Goal: Task Accomplishment & Management: Use online tool/utility

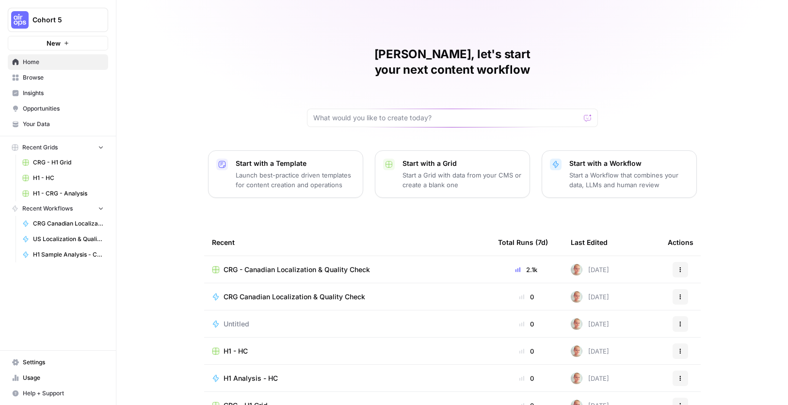
click at [64, 78] on span "Browse" at bounding box center [63, 77] width 81 height 9
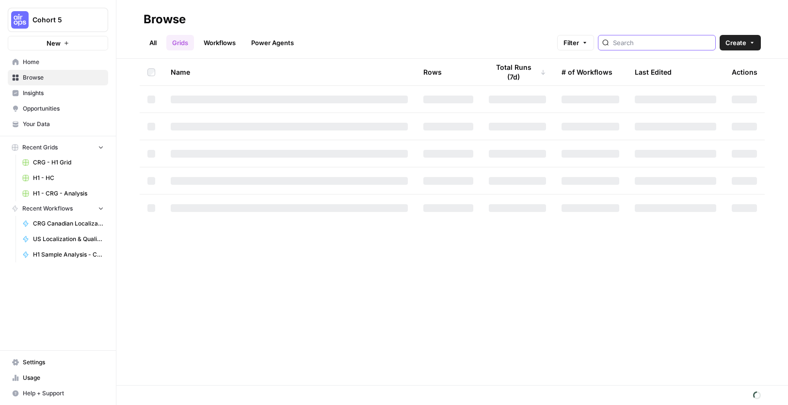
click at [639, 42] on input "search" at bounding box center [662, 43] width 98 height 10
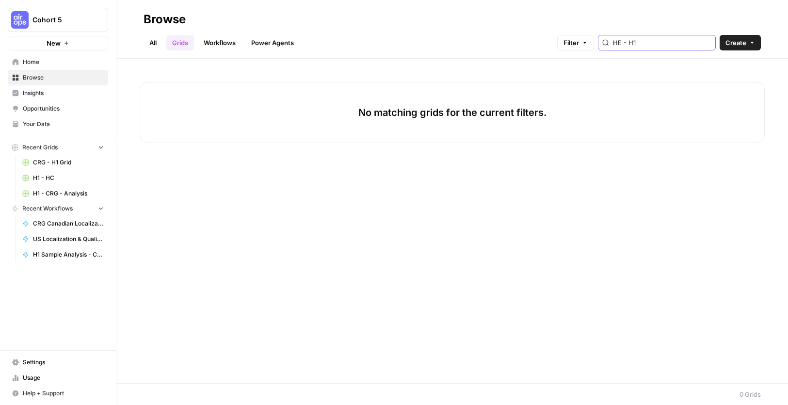
type input "HE - H1"
click at [151, 42] on link "All" at bounding box center [152, 43] width 19 height 16
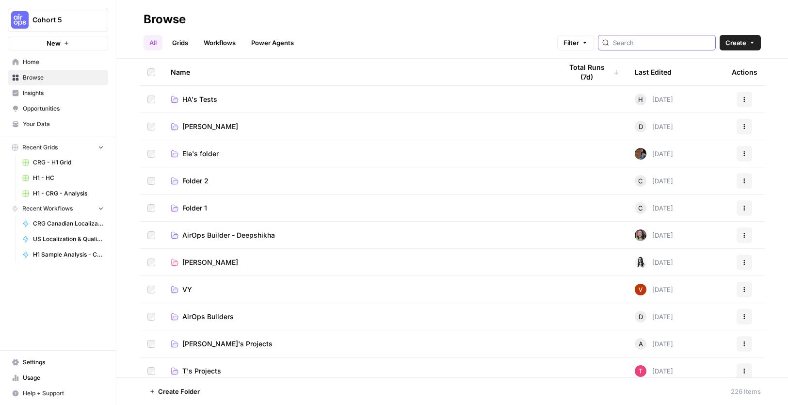
click at [685, 47] on input "search" at bounding box center [662, 43] width 98 height 10
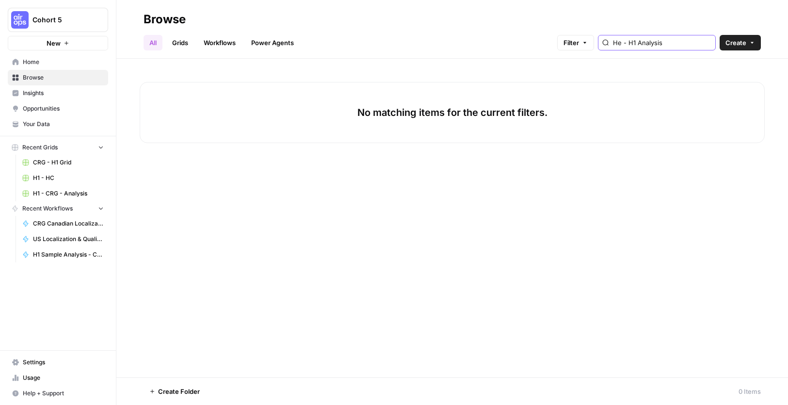
click at [637, 43] on input "He - H1 Analysis" at bounding box center [662, 43] width 98 height 10
type input "HE - H1 Analysis"
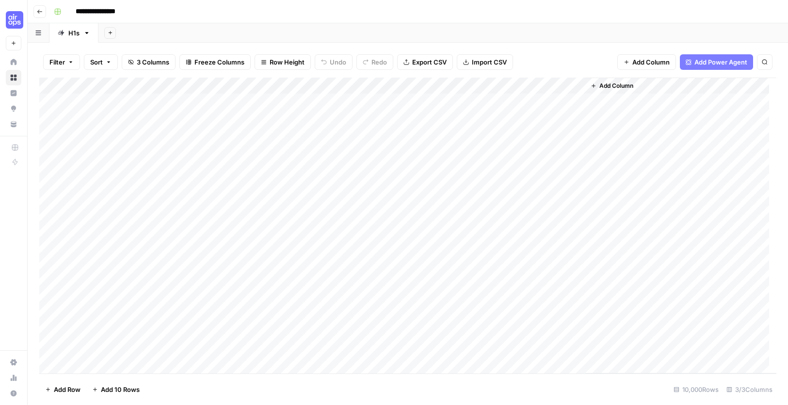
click at [181, 16] on div "**********" at bounding box center [414, 12] width 728 height 16
click at [105, 7] on input "**********" at bounding box center [102, 12] width 63 height 16
click at [124, 9] on input "**********" at bounding box center [102, 12] width 63 height 16
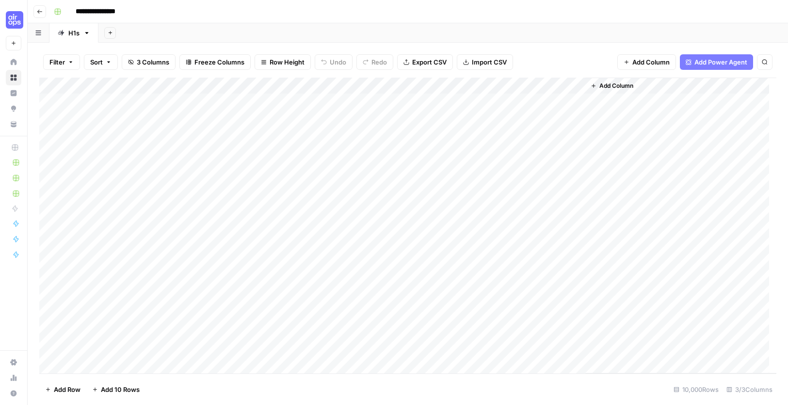
click at [124, 9] on input "**********" at bounding box center [102, 12] width 63 height 16
click at [42, 10] on button "Go back" at bounding box center [39, 11] width 13 height 13
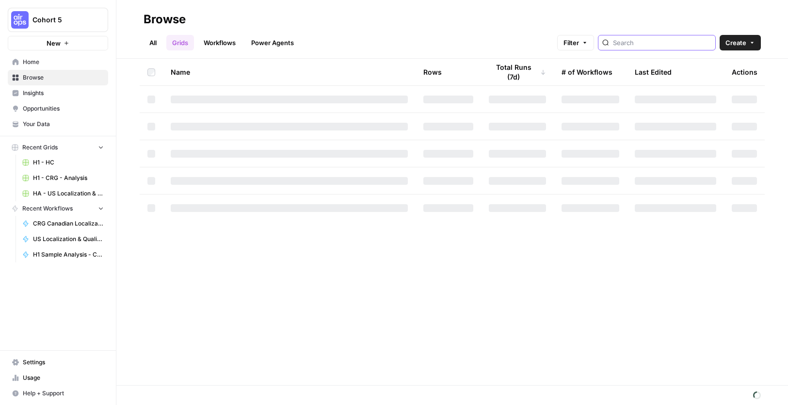
click at [647, 46] on input "search" at bounding box center [662, 43] width 98 height 10
type input "HA - H1 Analysis"
click at [161, 43] on link "All" at bounding box center [152, 43] width 19 height 16
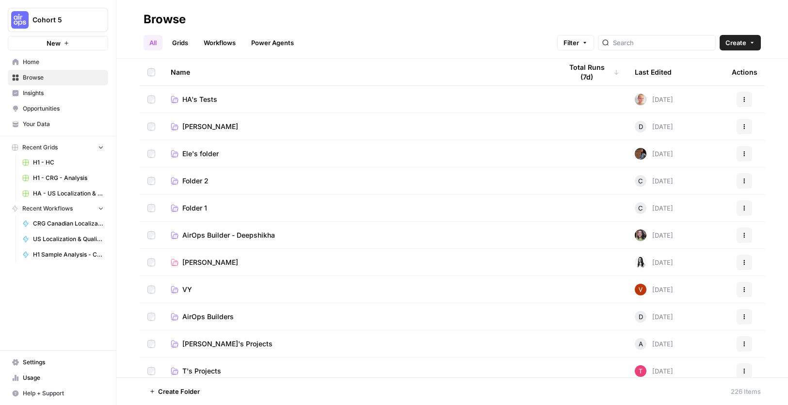
click at [185, 43] on link "Grids" at bounding box center [180, 43] width 28 height 16
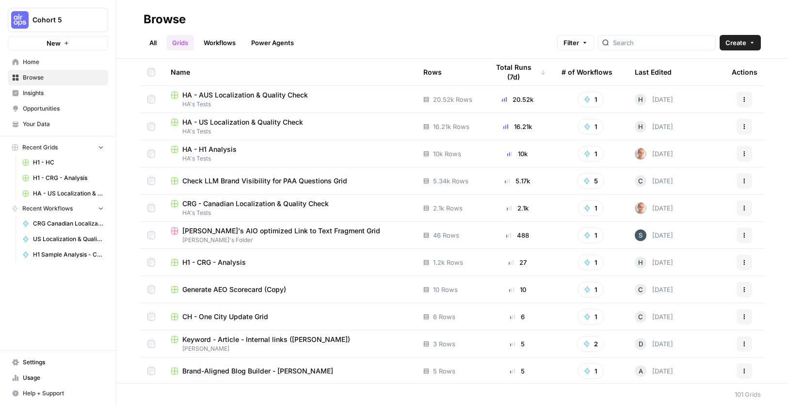
click at [150, 41] on link "All" at bounding box center [152, 43] width 19 height 16
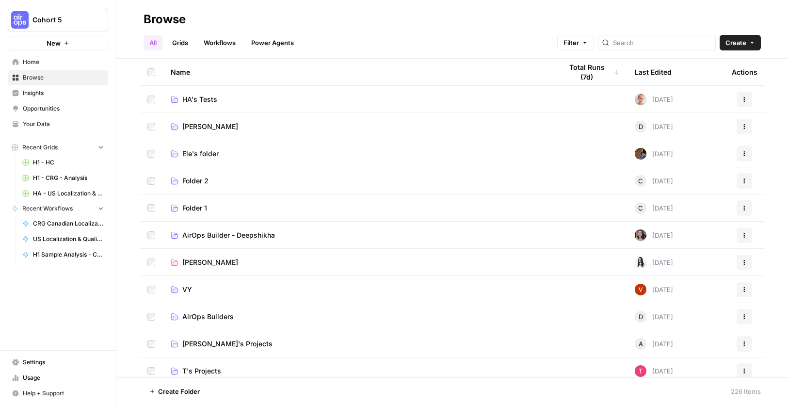
click at [179, 46] on link "Grids" at bounding box center [180, 43] width 28 height 16
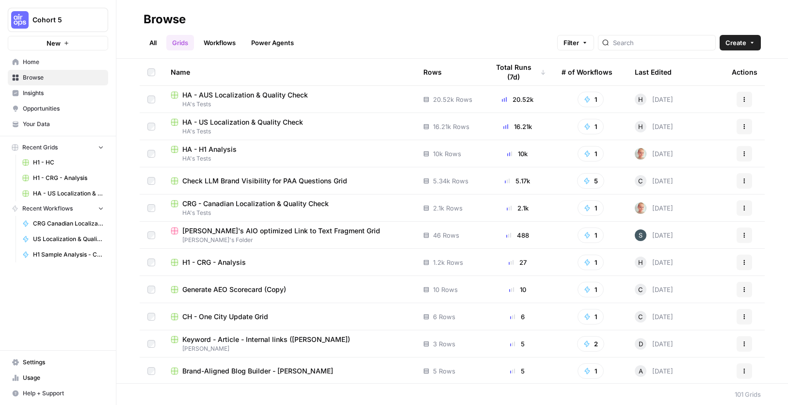
click at [741, 152] on icon "button" at bounding box center [744, 154] width 6 height 6
click at [706, 174] on span "Duplicate" at bounding box center [694, 177] width 78 height 10
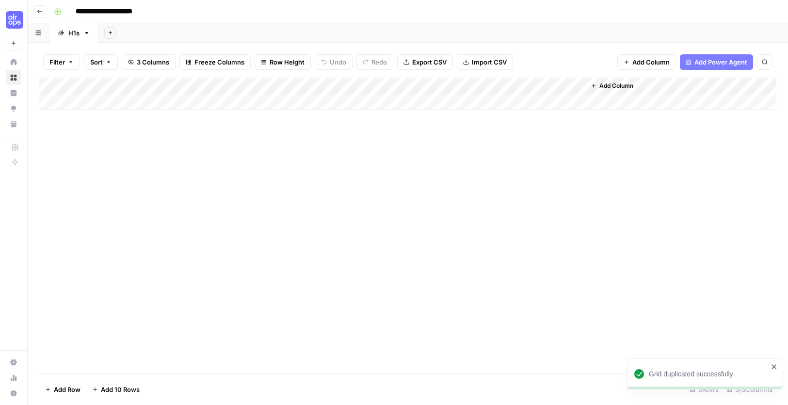
click at [86, 9] on input "**********" at bounding box center [114, 12] width 87 height 16
drag, startPoint x: 86, startPoint y: 10, endPoint x: 71, endPoint y: 4, distance: 16.1
click at [71, 4] on input "**********" at bounding box center [114, 12] width 87 height 16
drag, startPoint x: 134, startPoint y: 13, endPoint x: 162, endPoint y: 16, distance: 28.3
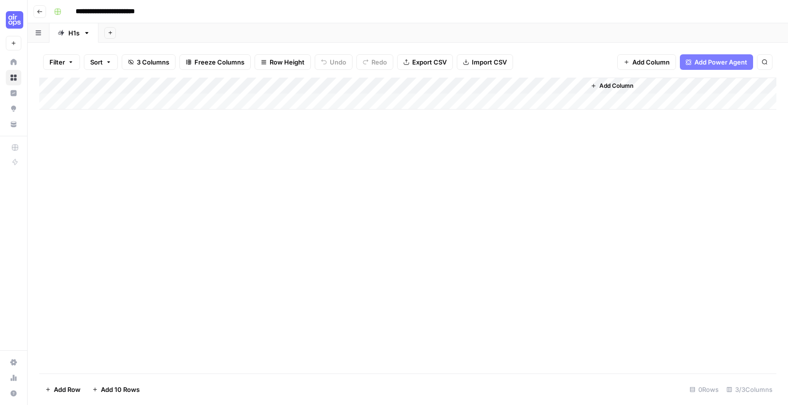
click at [162, 16] on input "**********" at bounding box center [117, 12] width 92 height 16
type input "**********"
click at [239, 15] on div "**********" at bounding box center [414, 12] width 728 height 16
click at [349, 28] on div "Add Sheet" at bounding box center [442, 32] width 689 height 19
drag, startPoint x: 139, startPoint y: 390, endPoint x: 175, endPoint y: 386, distance: 36.1
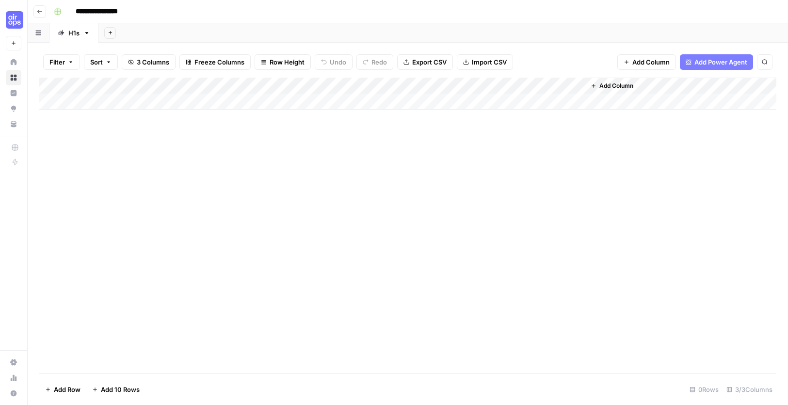
click at [140, 390] on button "Add 10 Rows" at bounding box center [115, 389] width 59 height 16
click at [100, 390] on button "Add 10 Rows" at bounding box center [115, 389] width 59 height 16
click at [712, 63] on span "Add Power Agent" at bounding box center [720, 62] width 53 height 10
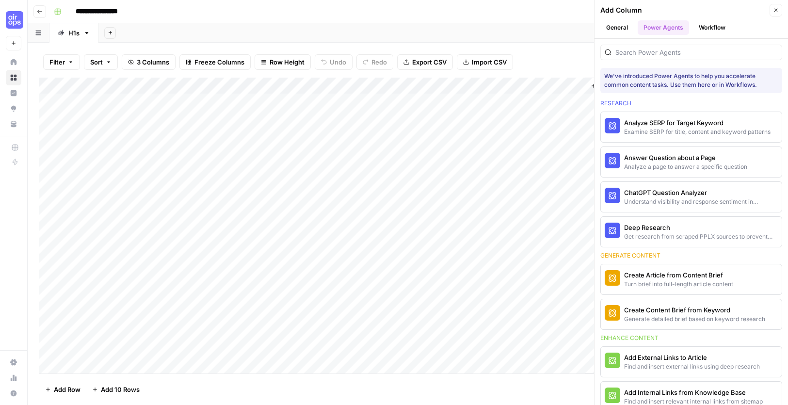
click at [711, 30] on button "Workflow" at bounding box center [712, 27] width 38 height 15
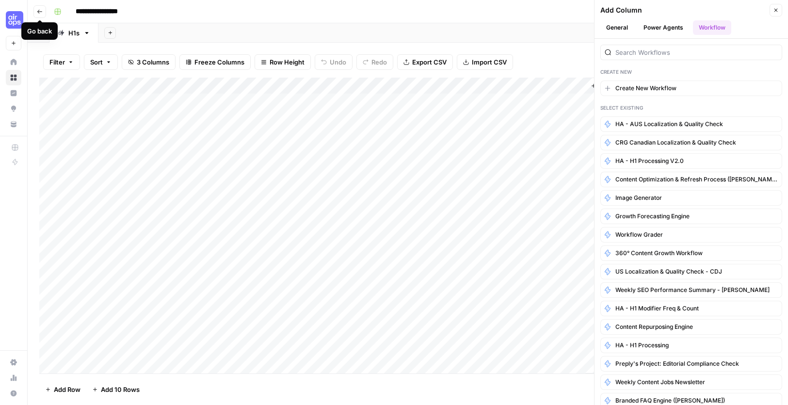
click at [38, 13] on icon "button" at bounding box center [40, 12] width 6 height 6
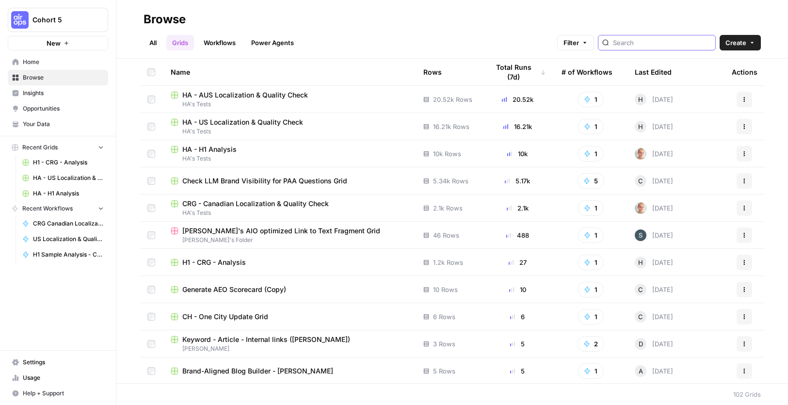
click at [667, 40] on input "search" at bounding box center [662, 43] width 98 height 10
type input "CRG"
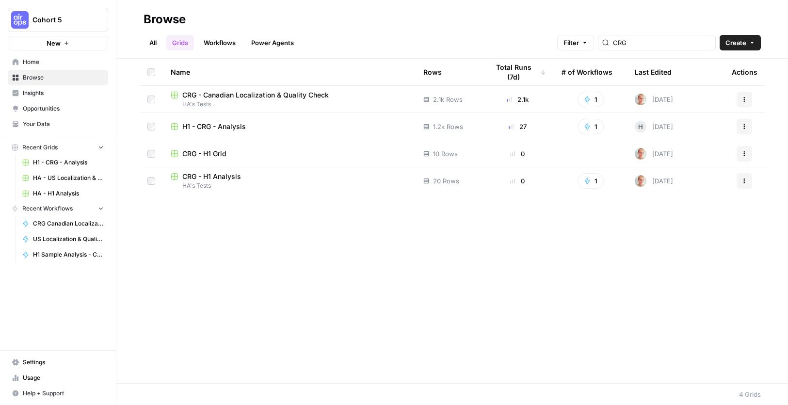
click at [226, 176] on span "CRG - H1 Analysis" at bounding box center [211, 177] width 59 height 10
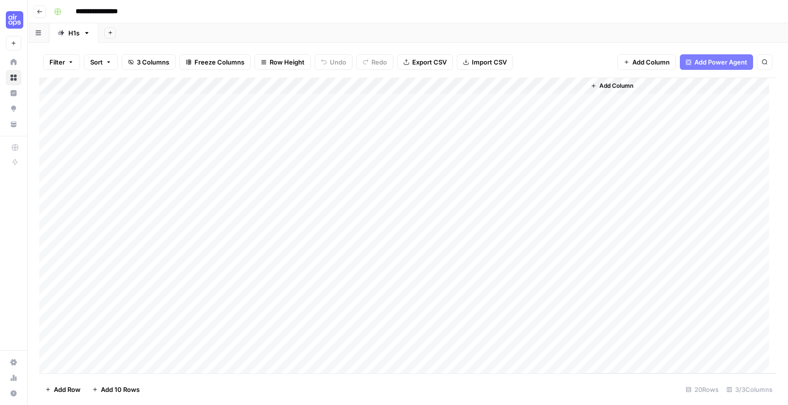
click at [720, 66] on span "Add Power Agent" at bounding box center [720, 62] width 53 height 10
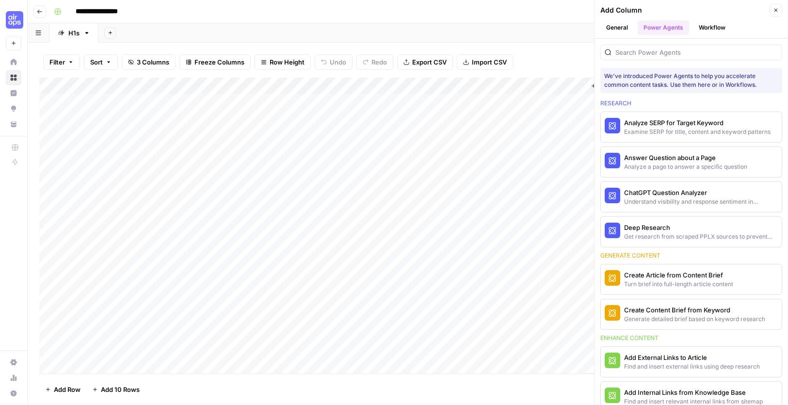
click at [715, 26] on button "Workflow" at bounding box center [712, 27] width 38 height 15
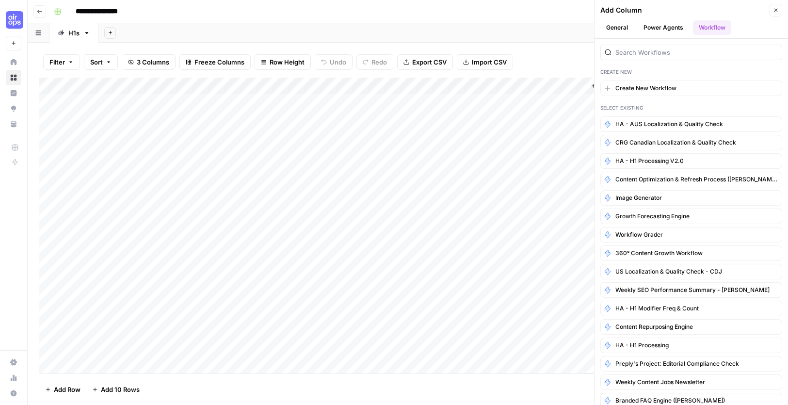
click at [662, 32] on button "Power Agents" at bounding box center [662, 27] width 51 height 15
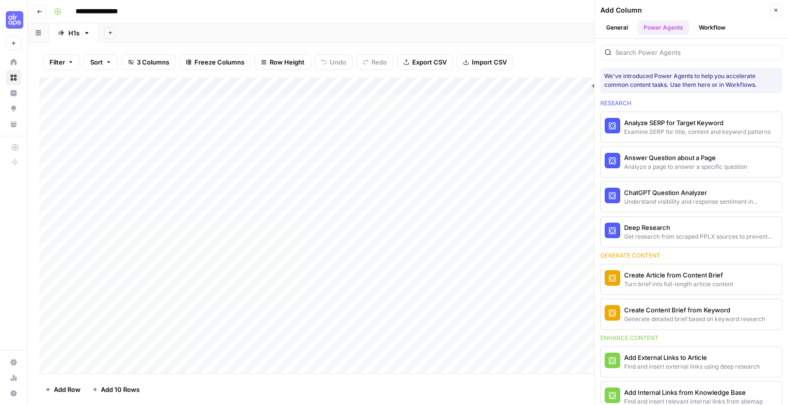
click at [710, 32] on button "Workflow" at bounding box center [712, 27] width 38 height 15
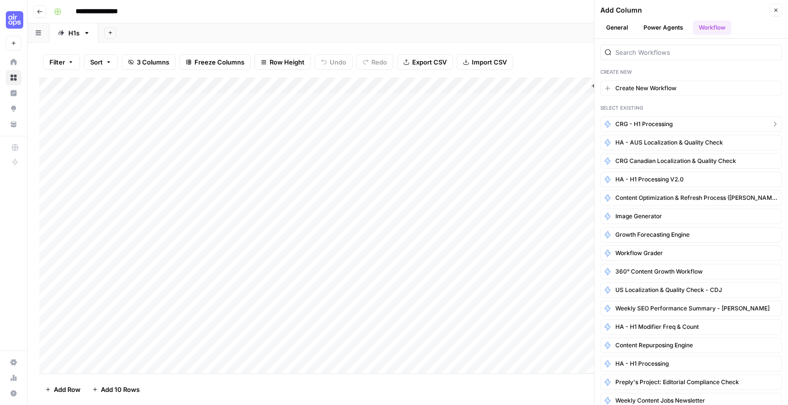
click at [686, 122] on button "CRG - H1 Processing" at bounding box center [691, 124] width 182 height 16
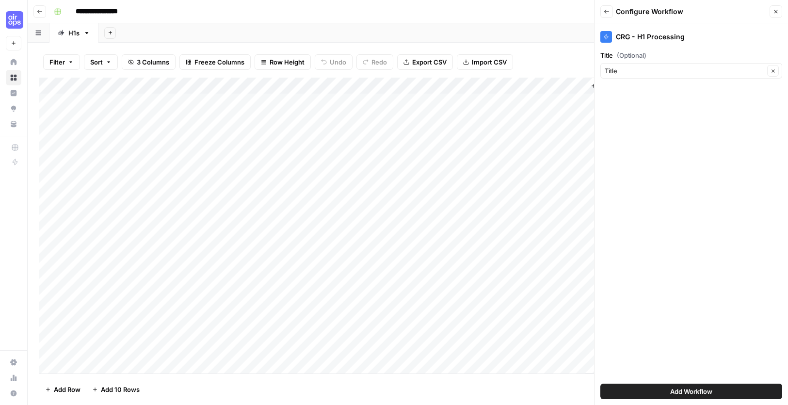
click at [691, 388] on span "Add Workflow" at bounding box center [691, 391] width 42 height 10
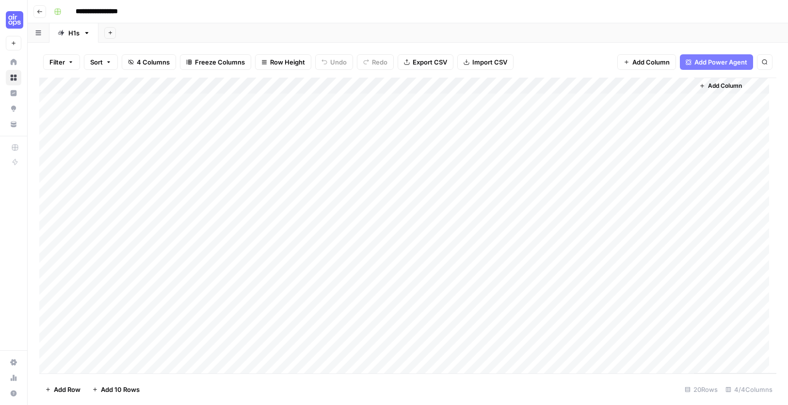
drag, startPoint x: 617, startPoint y: 83, endPoint x: 281, endPoint y: 92, distance: 336.5
click at [245, 92] on div "Add Column" at bounding box center [407, 226] width 737 height 296
click at [422, 87] on div "Add Column" at bounding box center [407, 226] width 737 height 296
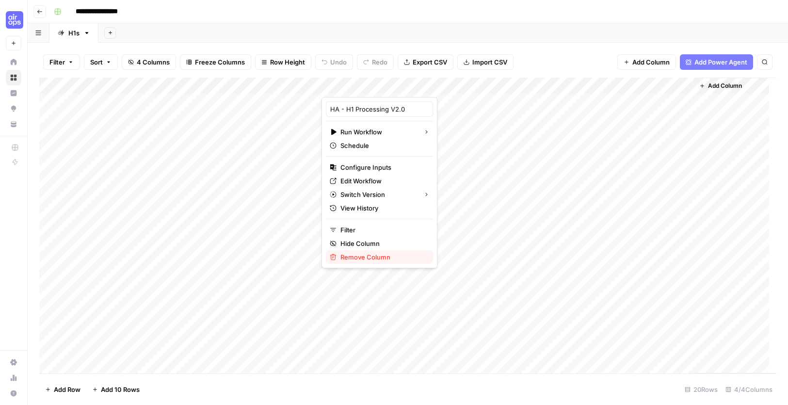
click at [359, 255] on span "Remove Column" at bounding box center [382, 257] width 85 height 10
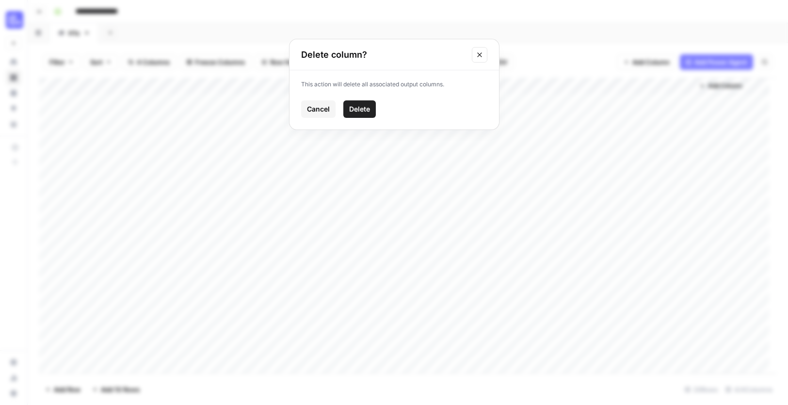
drag, startPoint x: 358, startPoint y: 111, endPoint x: 414, endPoint y: 270, distance: 168.6
click at [358, 111] on span "Delete" at bounding box center [359, 109] width 21 height 10
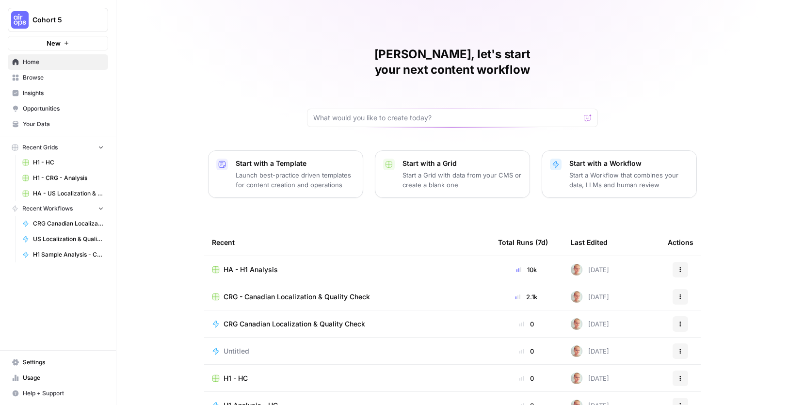
click at [51, 72] on link "Browse" at bounding box center [58, 78] width 100 height 16
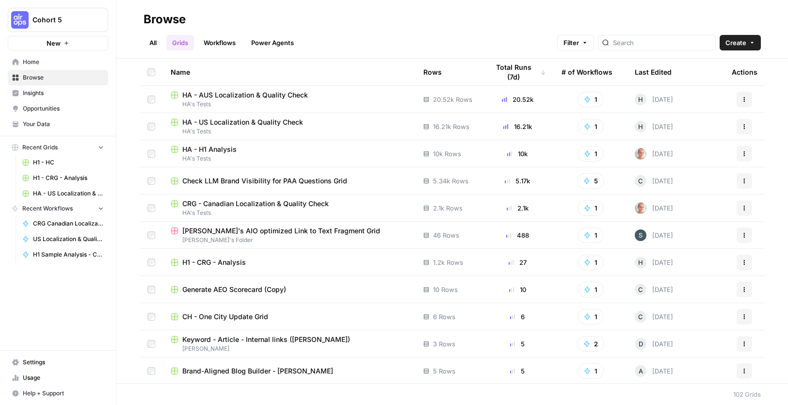
click at [225, 44] on link "Workflows" at bounding box center [220, 43] width 44 height 16
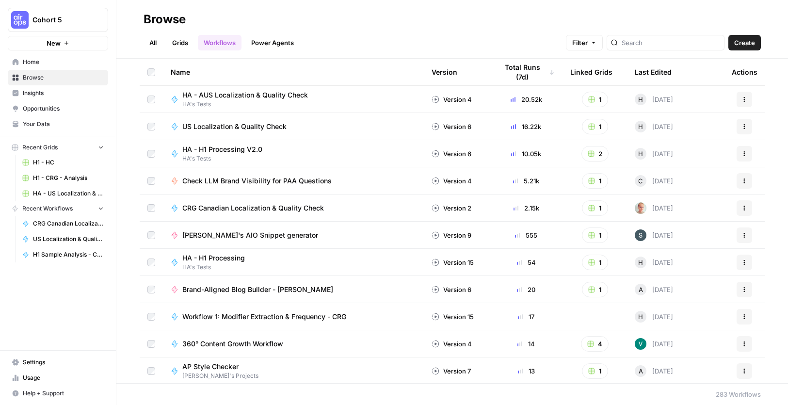
click at [237, 150] on span "HA - H1 Processing V2.0" at bounding box center [222, 149] width 80 height 10
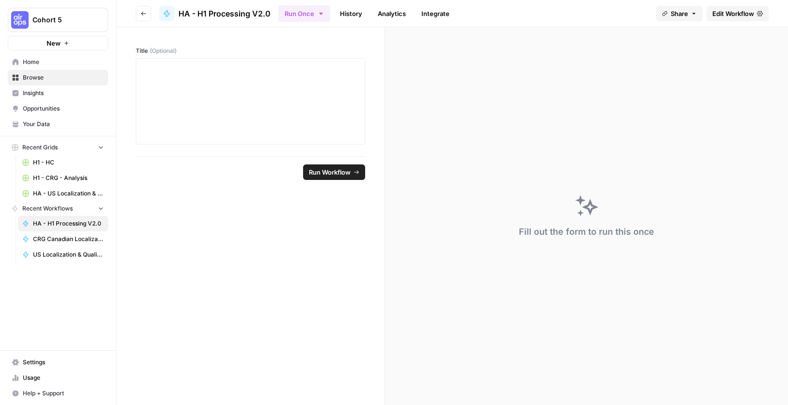
click at [721, 17] on span "Edit Workflow" at bounding box center [733, 14] width 42 height 10
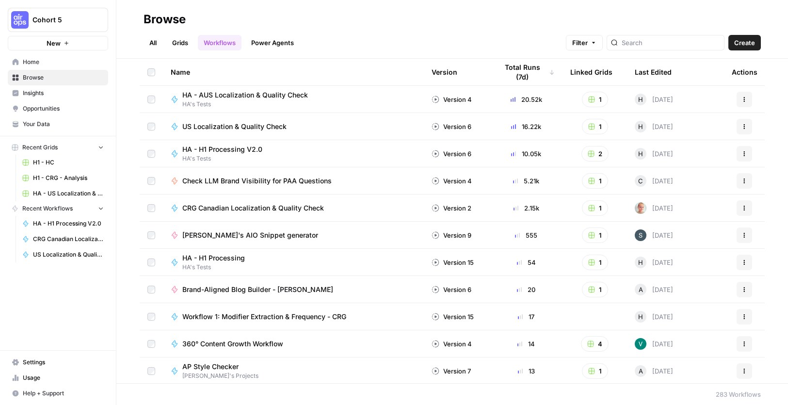
click at [234, 151] on span "HA - H1 Processing V2.0" at bounding box center [222, 149] width 80 height 10
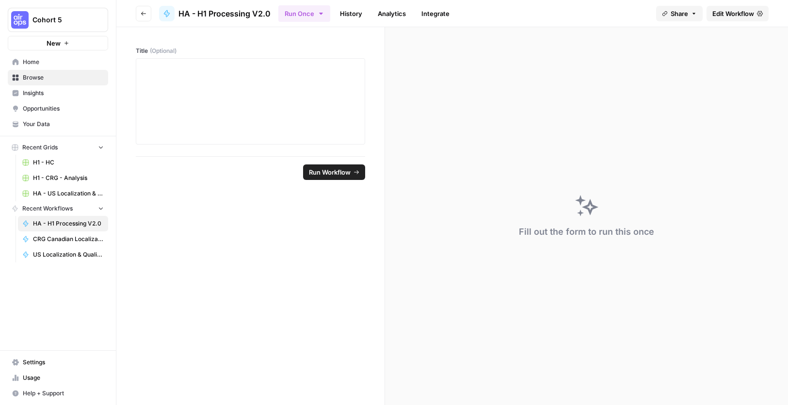
click at [245, 14] on span "HA - H1 Processing V2.0" at bounding box center [224, 14] width 92 height 12
click at [144, 14] on icon "button" at bounding box center [144, 14] width 6 height 6
click at [147, 14] on button "Go back" at bounding box center [144, 14] width 16 height 16
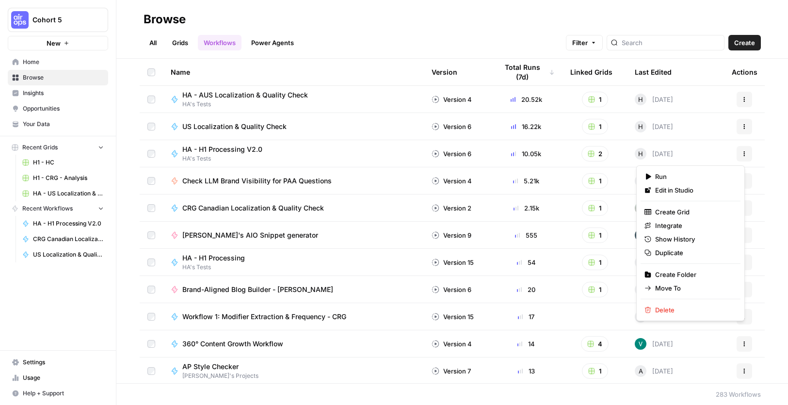
click at [741, 152] on icon "button" at bounding box center [744, 154] width 6 height 6
click at [688, 253] on span "Duplicate" at bounding box center [694, 253] width 78 height 10
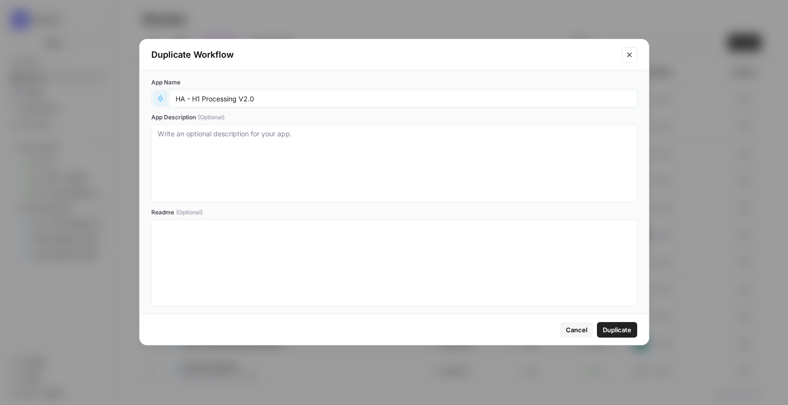
drag, startPoint x: 176, startPoint y: 97, endPoint x: 168, endPoint y: 98, distance: 8.3
click at [168, 98] on div "HA - H1 Processing V2.0" at bounding box center [394, 98] width 486 height 17
drag, startPoint x: 243, startPoint y: 99, endPoint x: 401, endPoint y: 103, distance: 158.1
click at [391, 102] on input "CRG - H1 Processing V2.0" at bounding box center [402, 98] width 455 height 9
type input "CRG - H1 Processing"
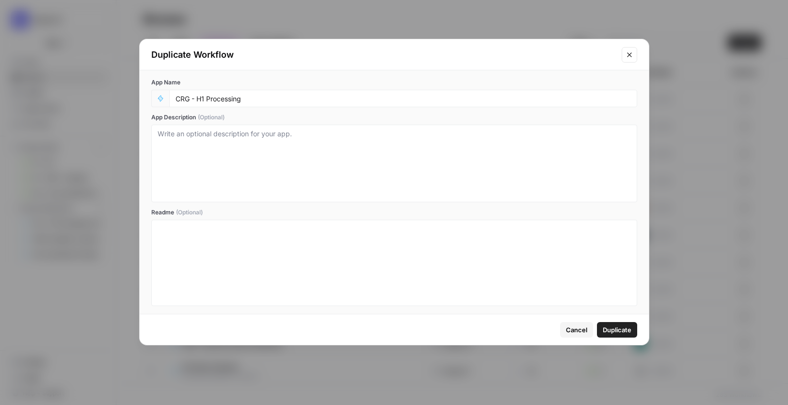
click at [613, 328] on span "Duplicate" at bounding box center [617, 330] width 29 height 10
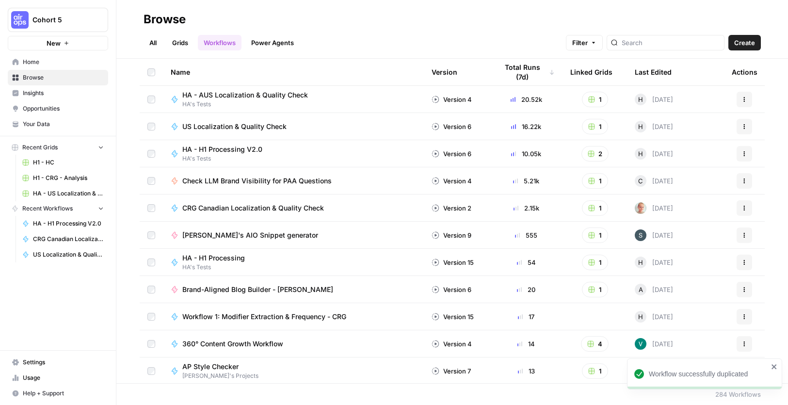
drag, startPoint x: 183, startPoint y: 41, endPoint x: 201, endPoint y: 38, distance: 18.1
click at [183, 41] on link "Grids" at bounding box center [180, 43] width 28 height 16
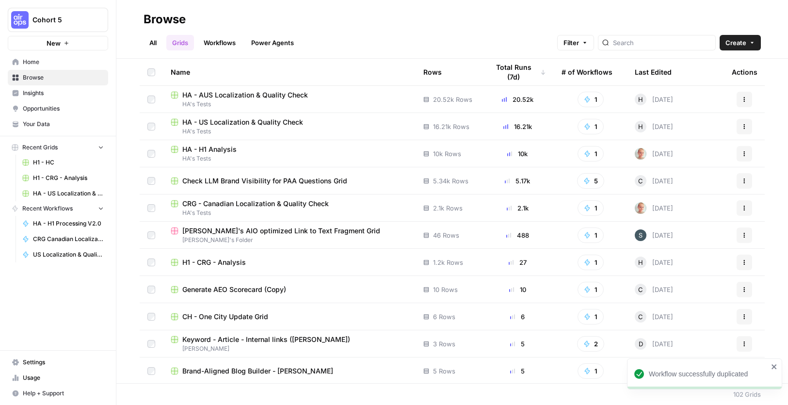
click at [222, 41] on link "Workflows" at bounding box center [220, 43] width 44 height 16
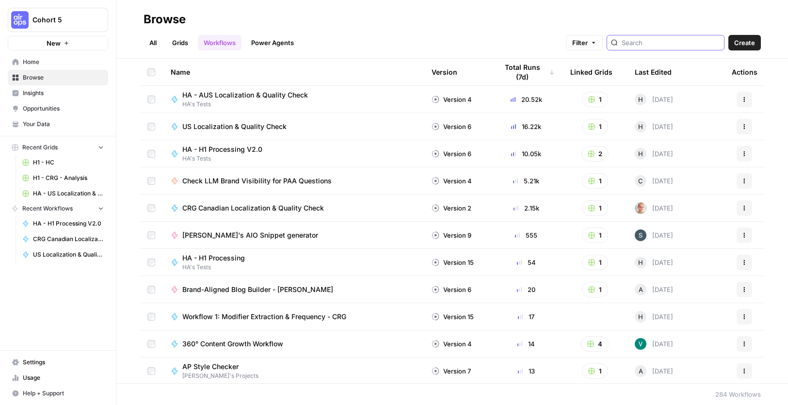
click at [676, 40] on input "search" at bounding box center [670, 43] width 98 height 10
type input "CRG"
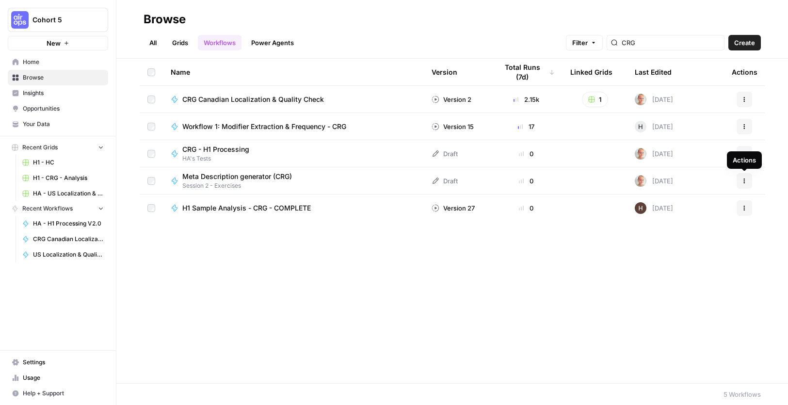
click at [747, 179] on button "Actions" at bounding box center [744, 181] width 16 height 16
click at [667, 257] on span "Delete" at bounding box center [701, 261] width 78 height 10
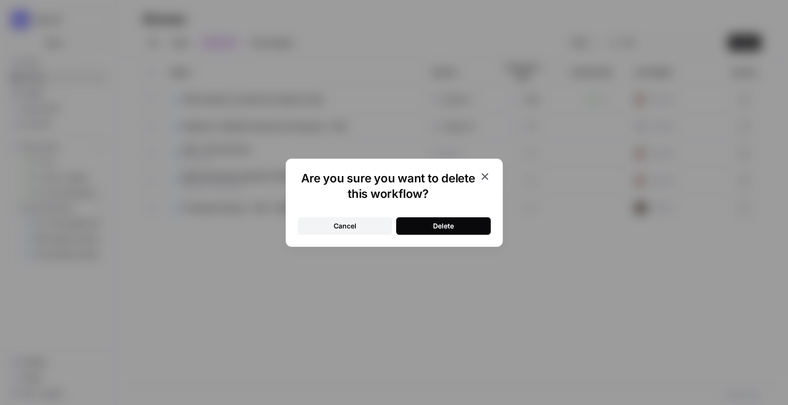
click at [474, 227] on button "Delete" at bounding box center [443, 225] width 95 height 17
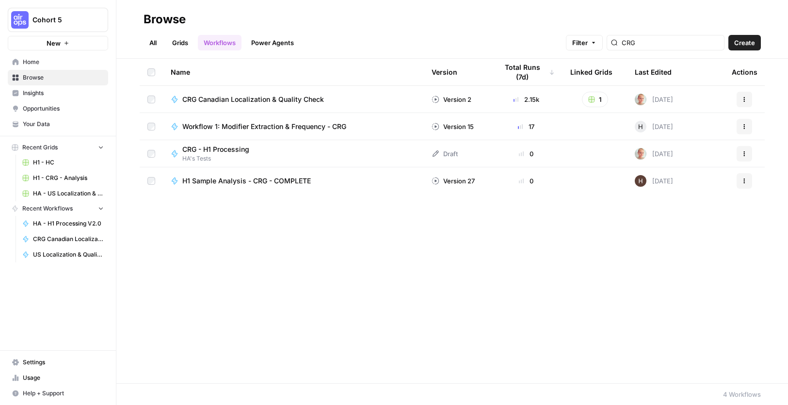
click at [241, 149] on span "CRG - H1 Processing" at bounding box center [215, 149] width 67 height 10
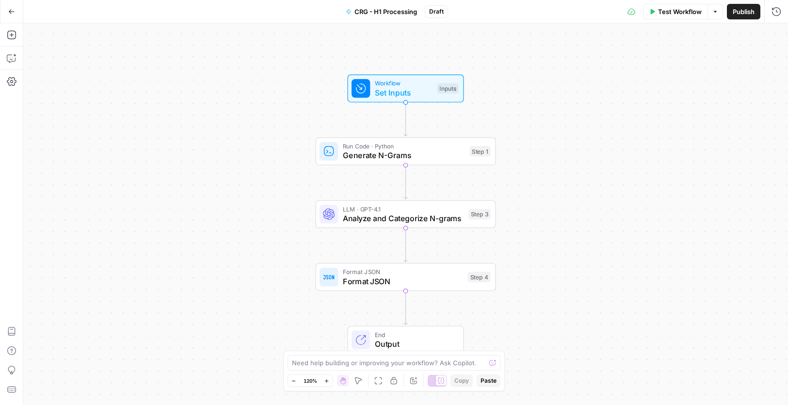
click at [615, 141] on div "Workflow Set Inputs Inputs Run Code · Python Generate N-Grams Step 1 LLM · GPT-…" at bounding box center [405, 213] width 764 height 381
click at [403, 89] on span "Set Inputs" at bounding box center [404, 93] width 58 height 12
click at [403, 88] on span "Set Inputs" at bounding box center [403, 93] width 58 height 12
click at [403, 88] on span "Set Inputs" at bounding box center [403, 92] width 58 height 12
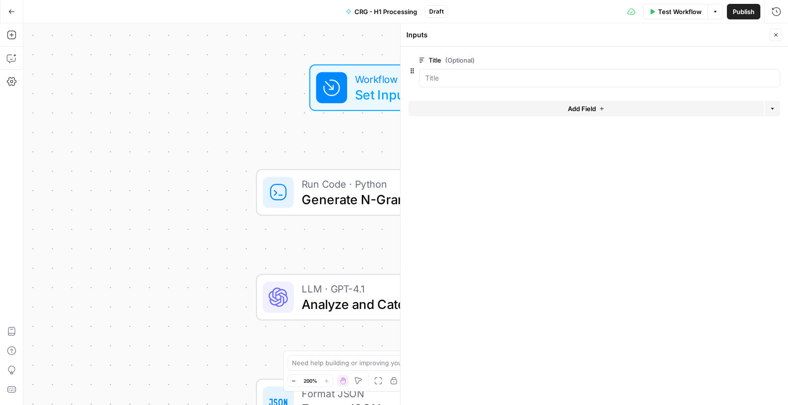
drag, startPoint x: 733, startPoint y: 11, endPoint x: 715, endPoint y: 22, distance: 21.5
click at [733, 11] on span "Publish" at bounding box center [743, 12] width 22 height 10
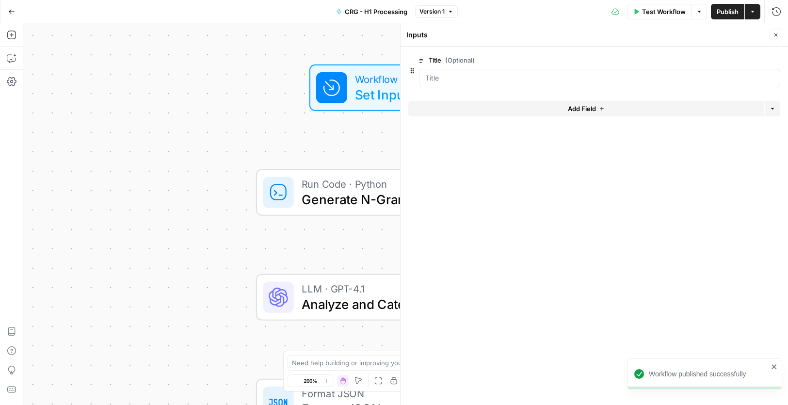
click at [774, 32] on icon "button" at bounding box center [776, 35] width 6 height 6
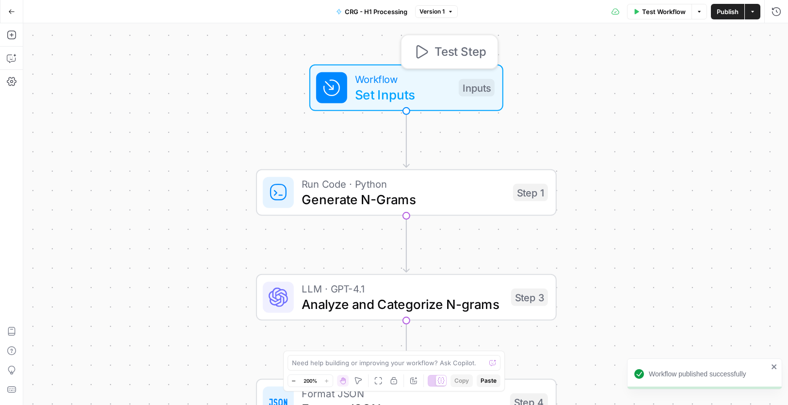
click at [393, 96] on span "Set Inputs" at bounding box center [403, 94] width 96 height 19
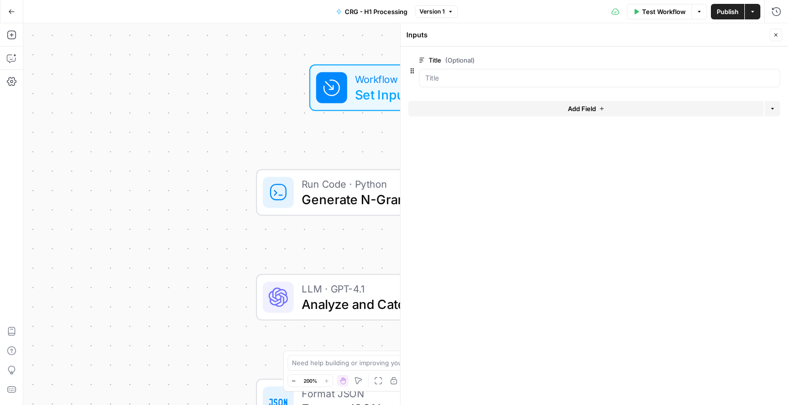
click at [779, 34] on button "Close" at bounding box center [775, 35] width 13 height 13
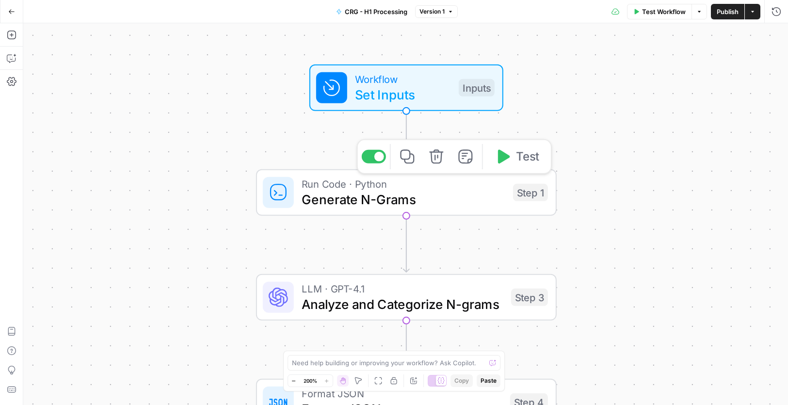
click at [349, 200] on span "Generate N-Grams" at bounding box center [404, 199] width 204 height 19
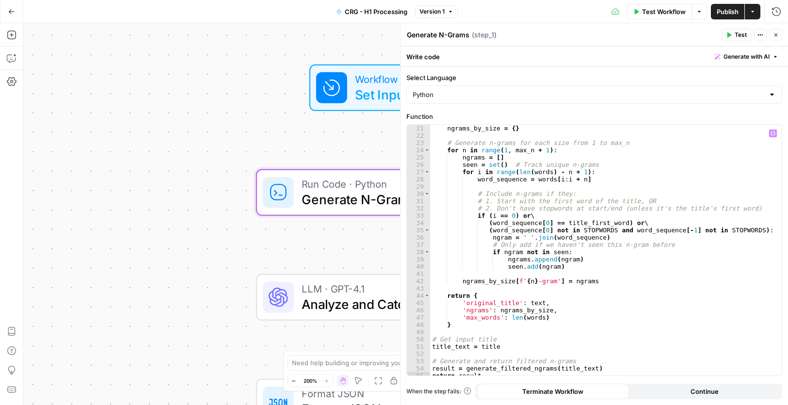
scroll to position [207, 0]
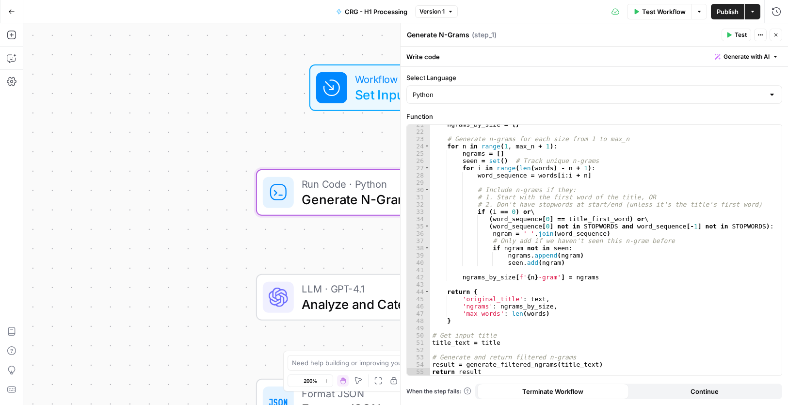
drag, startPoint x: 776, startPoint y: 35, endPoint x: 573, endPoint y: 381, distance: 401.2
click at [776, 36] on icon "button" at bounding box center [776, 35] width 6 height 6
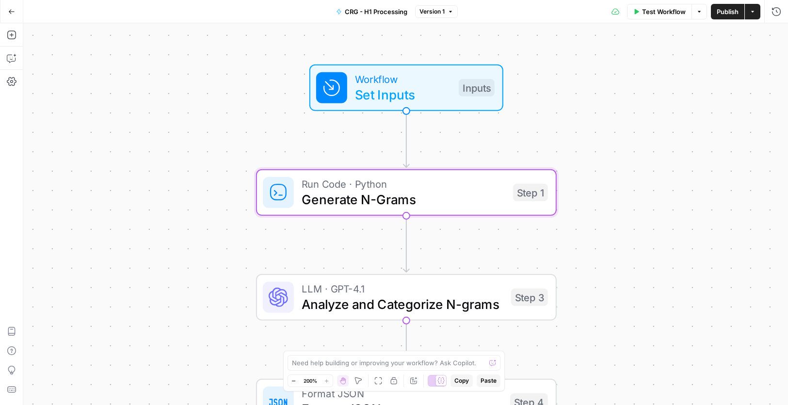
drag, startPoint x: 397, startPoint y: 188, endPoint x: 392, endPoint y: 201, distance: 14.1
click at [398, 188] on span "Run Code · Python" at bounding box center [404, 184] width 204 height 16
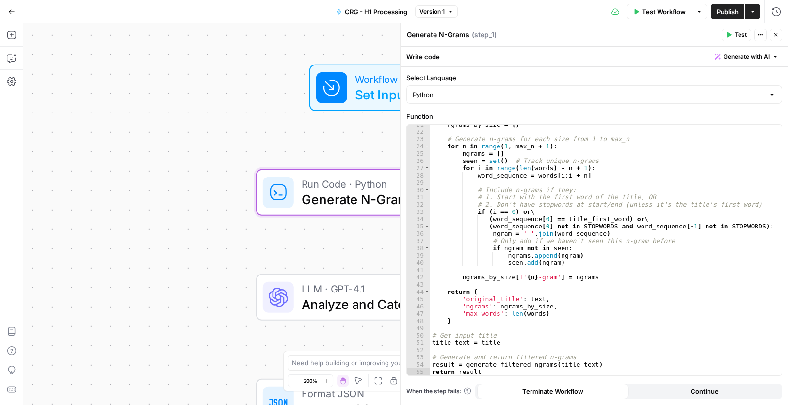
click at [705, 397] on button "Continue" at bounding box center [705, 391] width 152 height 16
click at [774, 35] on icon "button" at bounding box center [776, 35] width 6 height 6
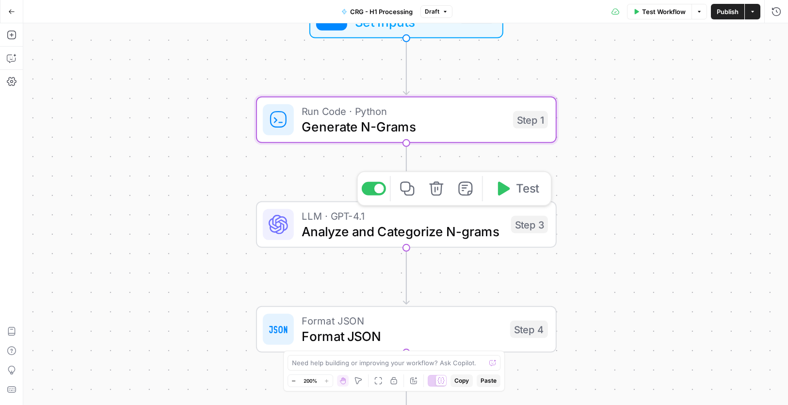
click at [404, 228] on span "Analyze and Categorize N-grams" at bounding box center [403, 231] width 202 height 19
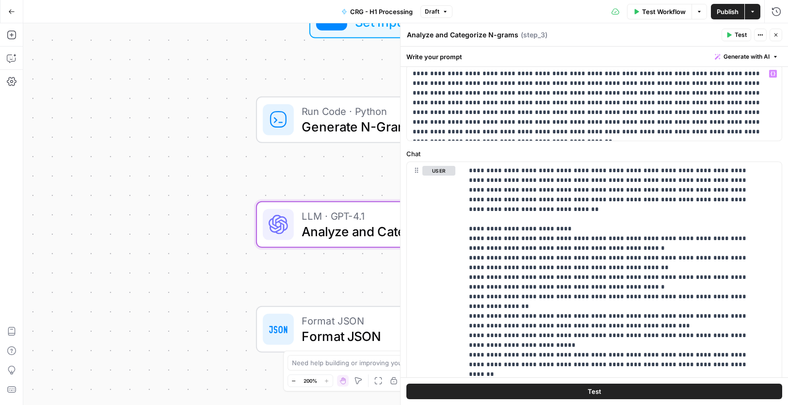
scroll to position [48, 0]
